Goal: Task Accomplishment & Management: Manage account settings

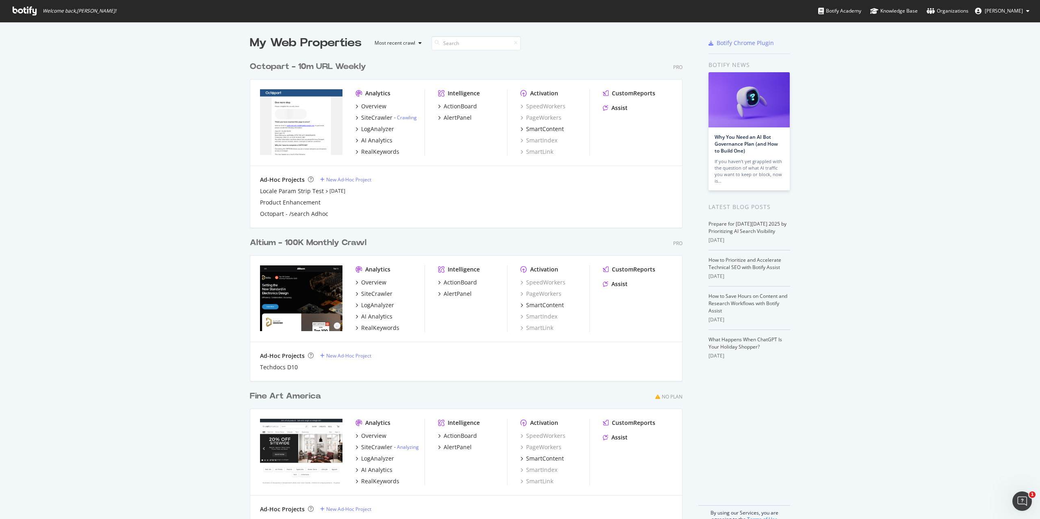
click at [306, 240] on div "Altium - 100K Monthly Crawl" at bounding box center [308, 243] width 117 height 12
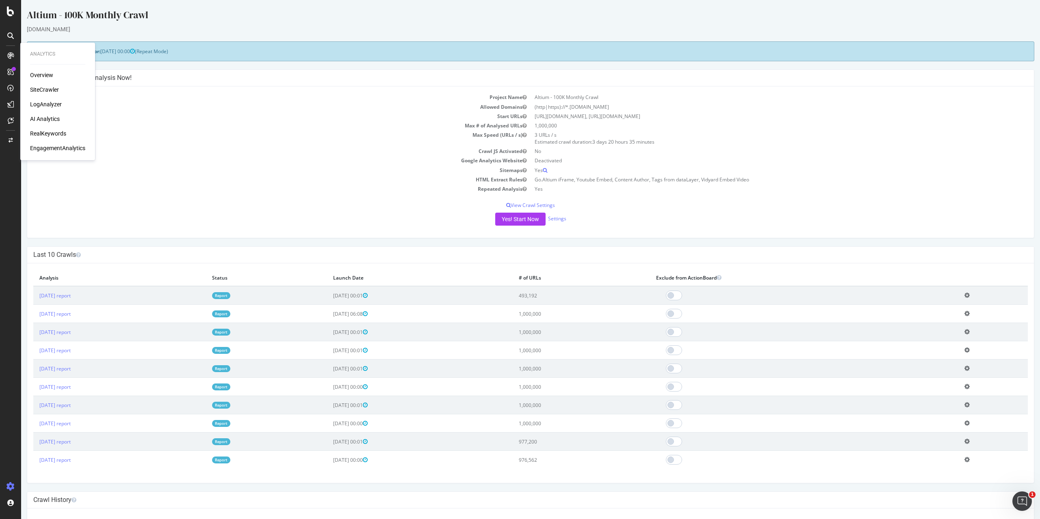
click at [49, 130] on div "RealKeywords" at bounding box center [48, 134] width 36 height 8
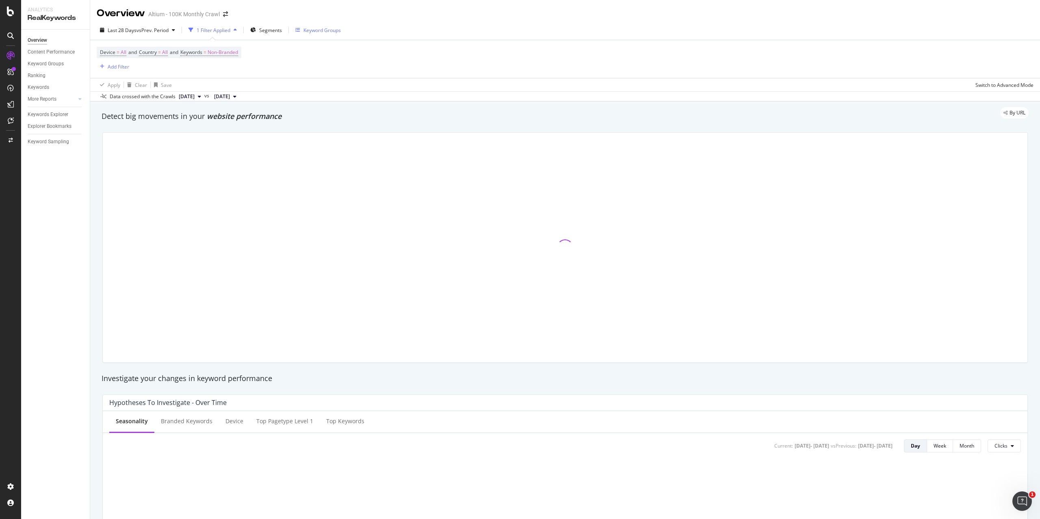
click at [306, 35] on div "Keyword Groups" at bounding box center [317, 30] width 45 height 12
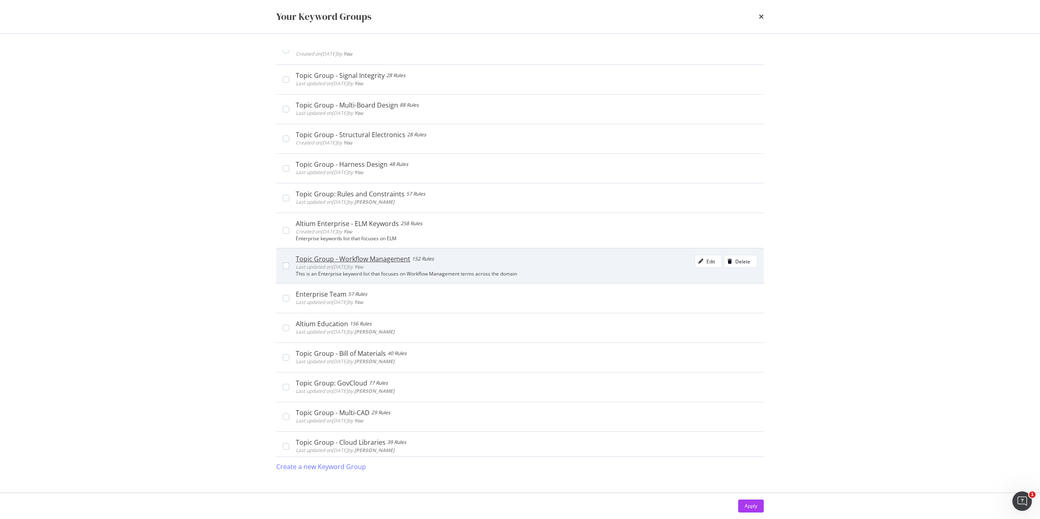
scroll to position [162, 0]
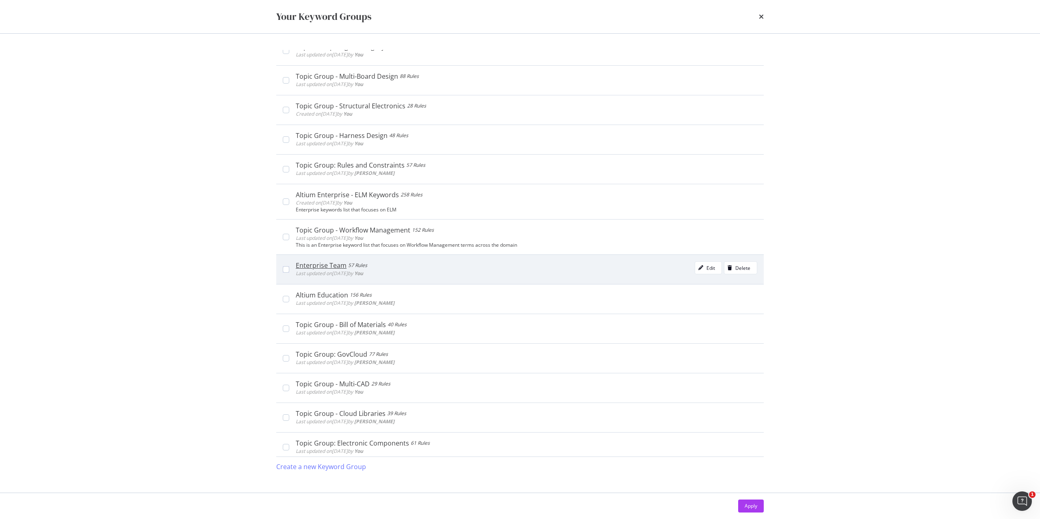
click at [318, 258] on div "Enterprise Team 57 Rules Last updated on [DATE] by You Edit Delete" at bounding box center [519, 270] width 487 height 30
click at [322, 267] on div "Enterprise Team" at bounding box center [322, 266] width 53 height 8
click at [695, 267] on div "modal" at bounding box center [700, 268] width 11 height 5
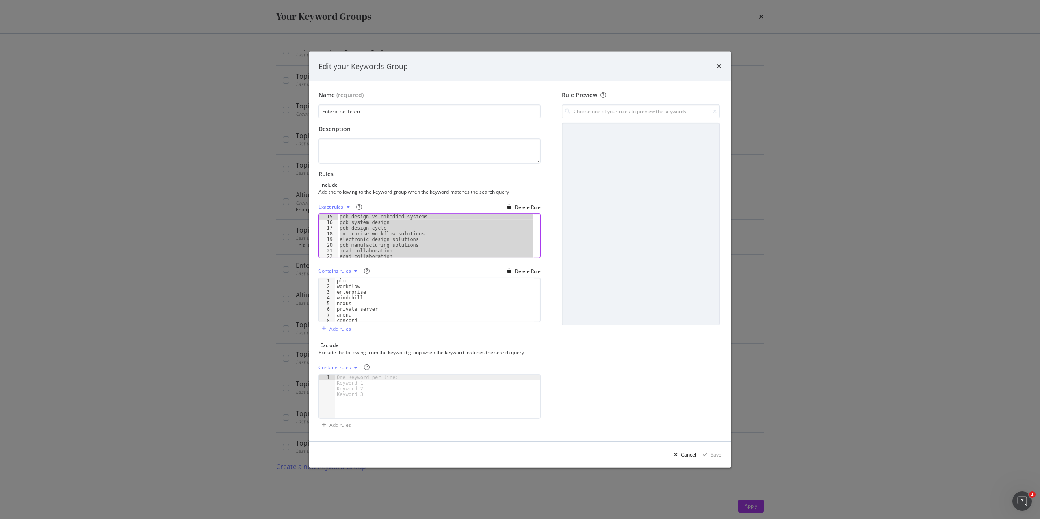
scroll to position [0, 0]
drag, startPoint x: 418, startPoint y: 255, endPoint x: 332, endPoint y: 214, distance: 94.8
click at [332, 214] on div "plm supply chain management 1 2 3 4 5 6 7 8 9 enterprise pcb design software pc…" at bounding box center [429, 236] width 222 height 45
paste textarea "Traceability in Electronics Manufacturing"
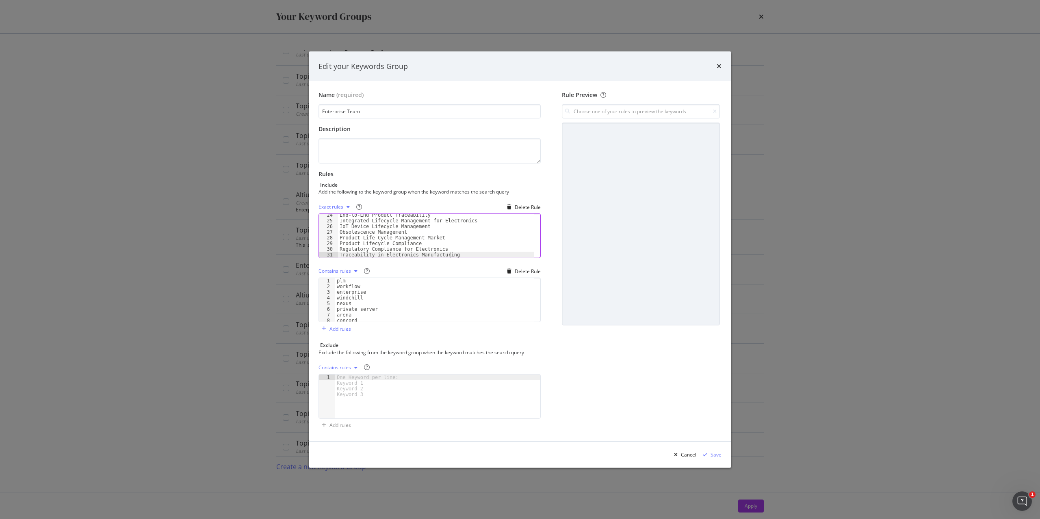
type textarea "Traceability in Electronics Manufacturing"
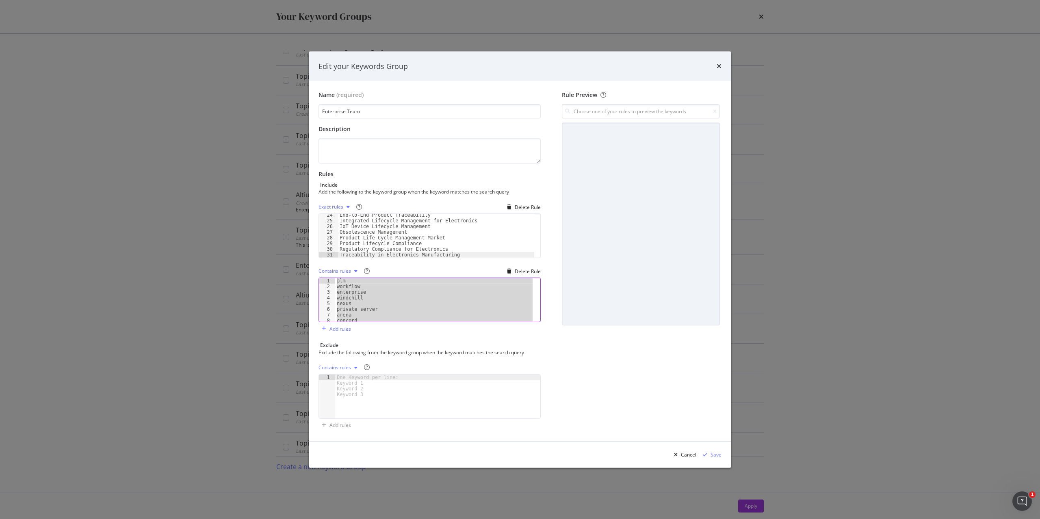
drag, startPoint x: 343, startPoint y: 305, endPoint x: 267, endPoint y: 253, distance: 92.0
click at [267, 253] on div "Edit your Keywords Group Name (required) Enterprise Team Description Rules Incl…" at bounding box center [520, 259] width 1040 height 519
click at [422, 298] on div "plm workflow enterprise windchill nexus private server arena concord xplm" at bounding box center [434, 300] width 199 height 44
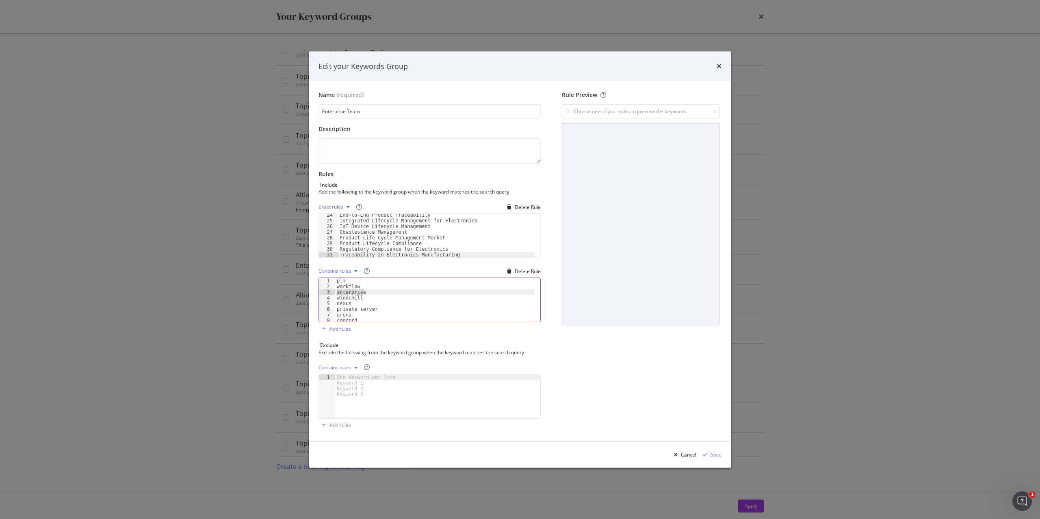
drag, startPoint x: 368, startPoint y: 293, endPoint x: 325, endPoint y: 292, distance: 43.1
click at [325, 292] on div "windchill 1 2 3 4 5 6 7 8 9 plm workflow enterprise windchill nexus private ser…" at bounding box center [429, 300] width 222 height 45
click at [433, 312] on div "plm workflow enterprise windchill nexus private server arena concord xplm" at bounding box center [434, 305] width 199 height 55
type textarea "private server"
click at [718, 457] on div "Save" at bounding box center [715, 455] width 11 height 7
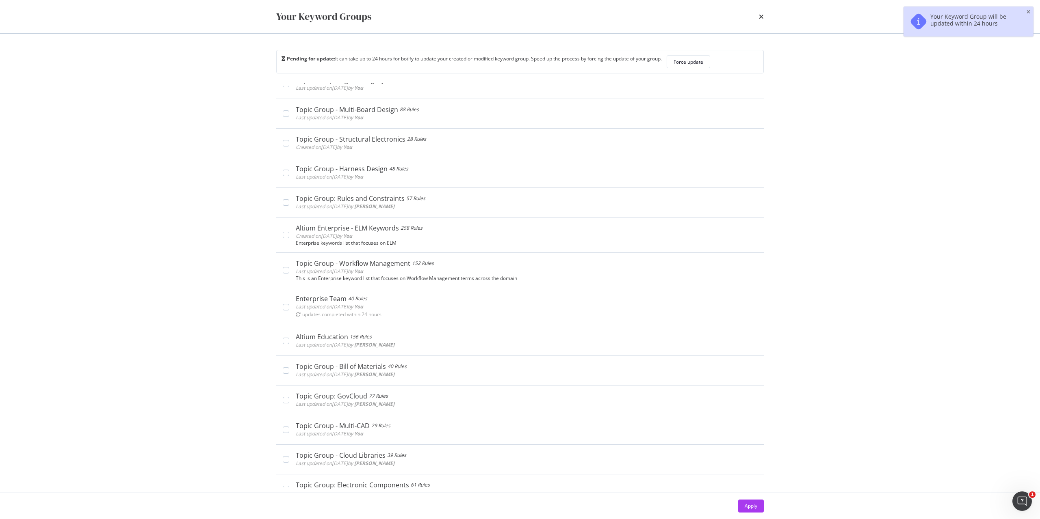
click at [223, 236] on div "Your Keyword Groups Pending for update: It can take up to 24 hours for botify t…" at bounding box center [520, 259] width 1040 height 519
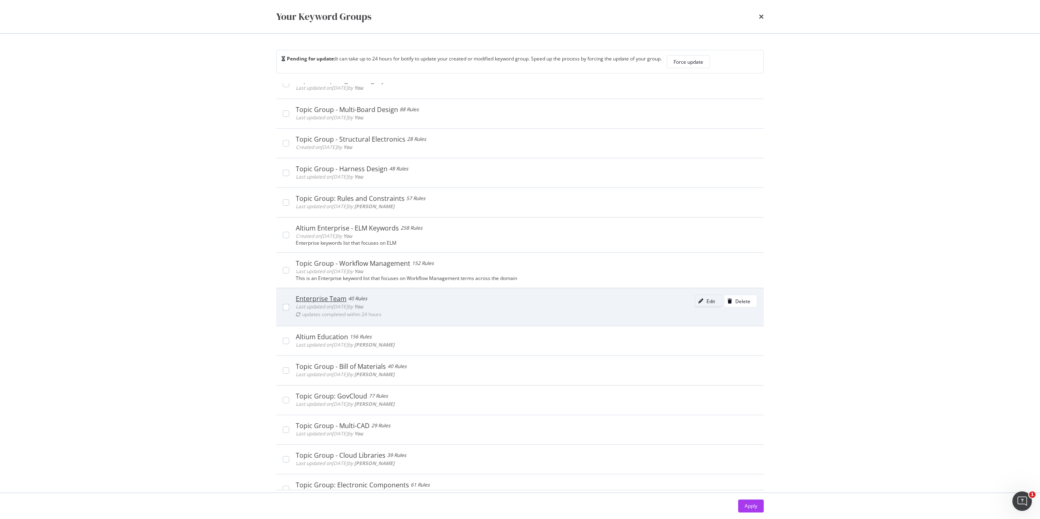
click at [706, 302] on div "Edit" at bounding box center [710, 301] width 9 height 7
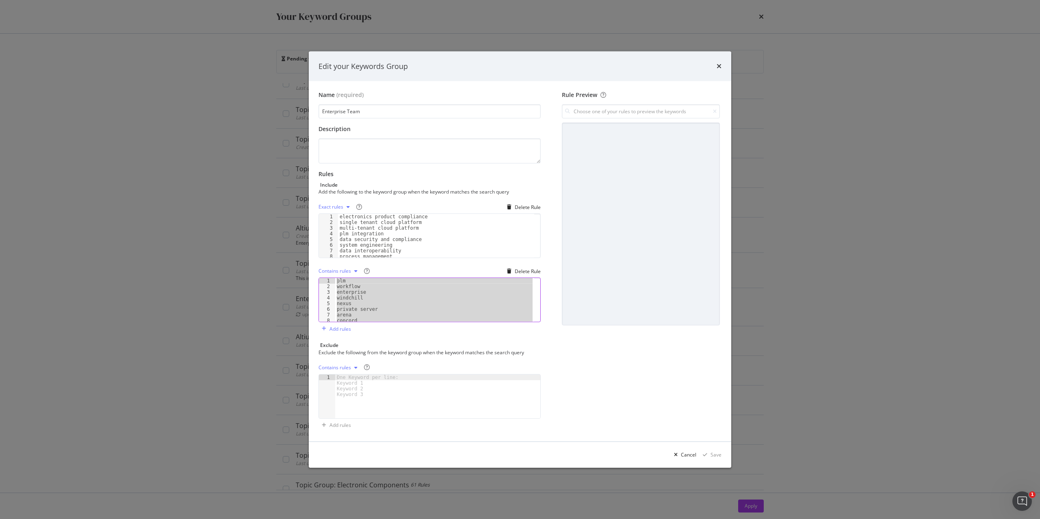
drag, startPoint x: 358, startPoint y: 314, endPoint x: 267, endPoint y: 211, distance: 137.8
click at [267, 211] on div "Edit your Keywords Group Name (required) Enterprise Team Description Rules Incl…" at bounding box center [520, 259] width 1040 height 519
type textarea "plm workflow"
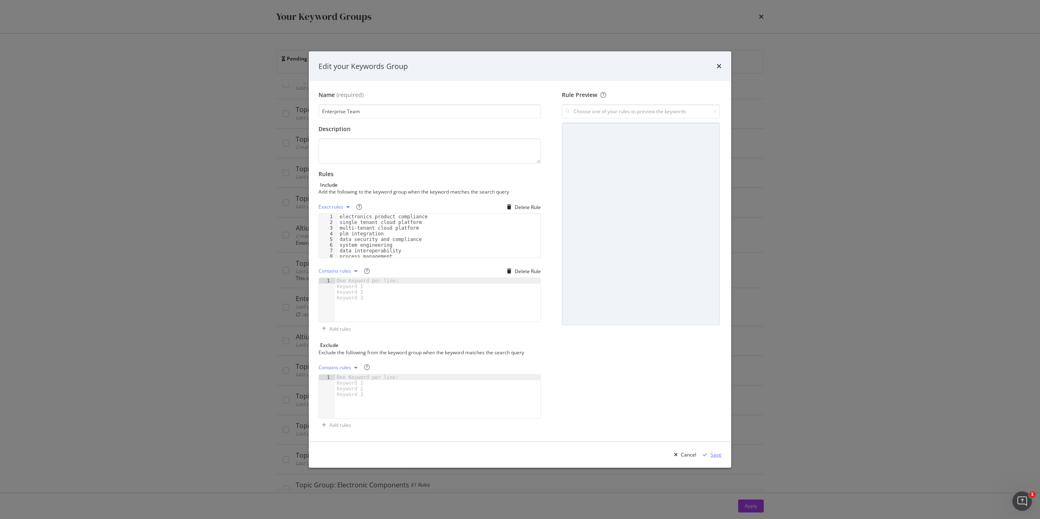
click at [714, 456] on div "Save" at bounding box center [715, 455] width 11 height 7
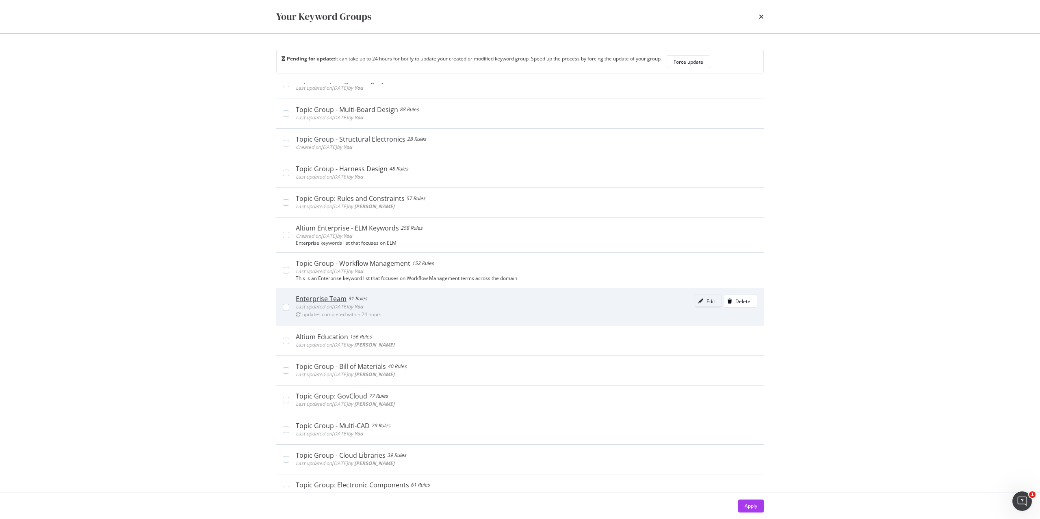
click at [706, 302] on div "Edit" at bounding box center [710, 301] width 9 height 7
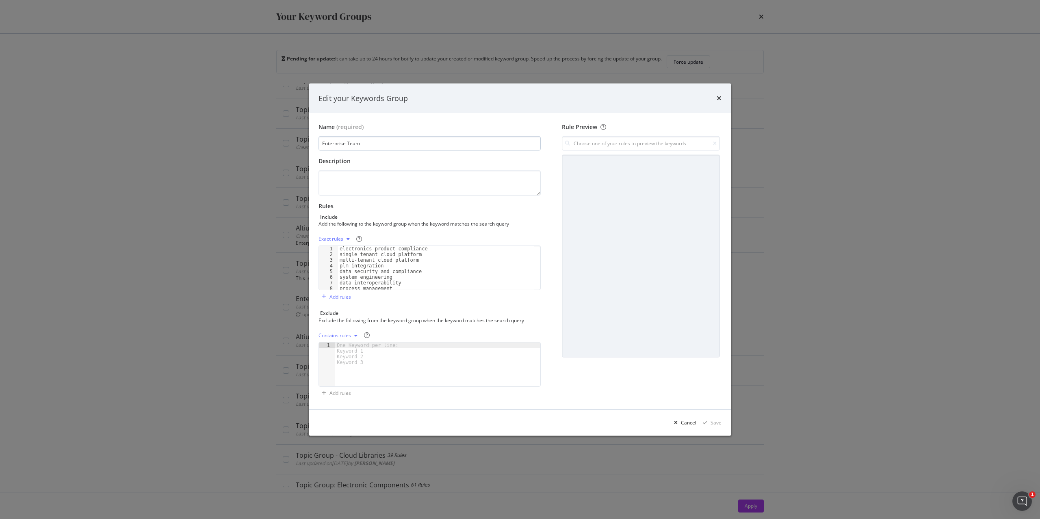
click at [372, 144] on input "Enterprise Team" at bounding box center [429, 143] width 222 height 14
type input "Agile Enterprise"
click at [711, 425] on div "Save" at bounding box center [715, 423] width 11 height 7
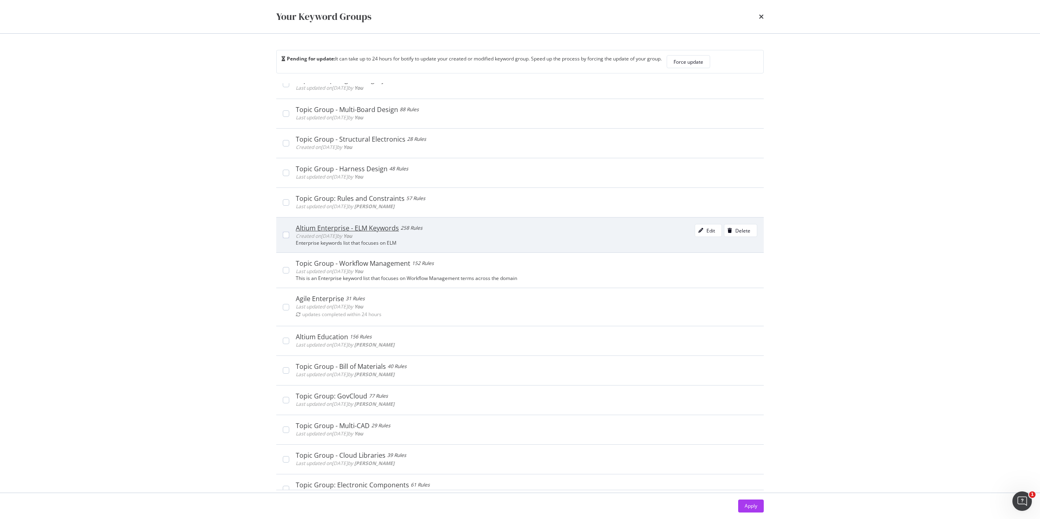
click at [380, 242] on div "Enterprise keywords list that focuses on ELM" at bounding box center [526, 243] width 461 height 6
click at [291, 231] on div "Altium Enterprise - ELM Keywords 258 Rules Created on [DATE] by You Edit Delete…" at bounding box center [523, 235] width 468 height 22
